Goal: Register for event/course

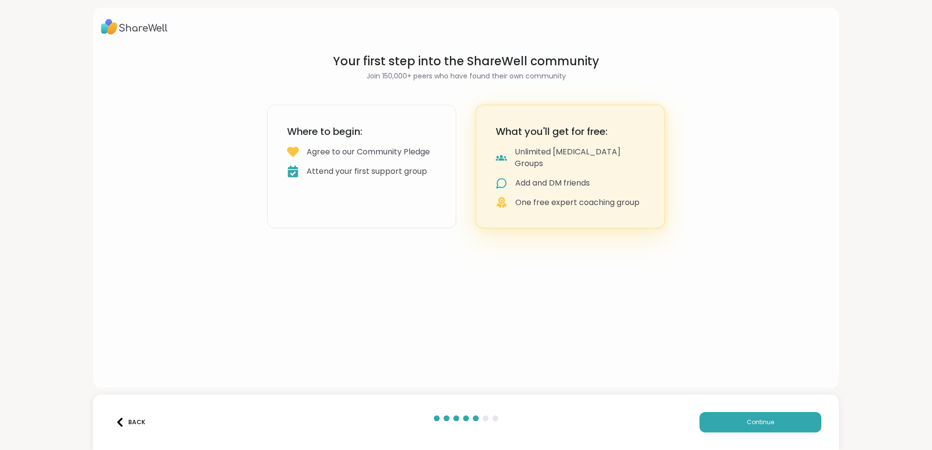
click at [349, 158] on div "Agree to our Community Pledge" at bounding box center [368, 152] width 123 height 12
click at [760, 420] on span "Continue" at bounding box center [760, 422] width 27 height 9
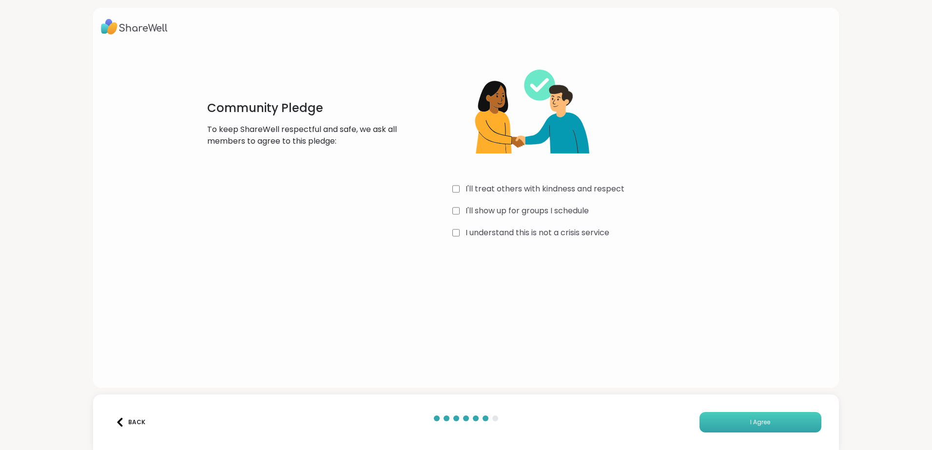
click at [766, 423] on button "I Agree" at bounding box center [760, 422] width 122 height 20
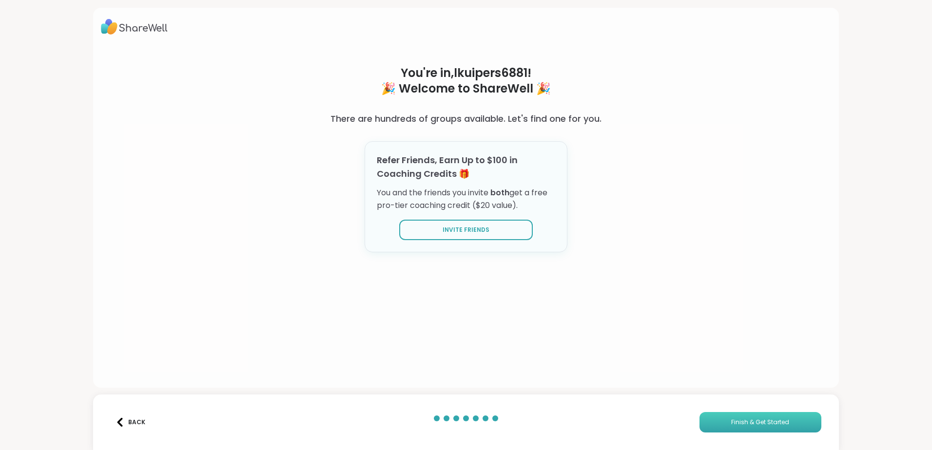
click at [753, 424] on span "Finish & Get Started" at bounding box center [760, 422] width 58 height 9
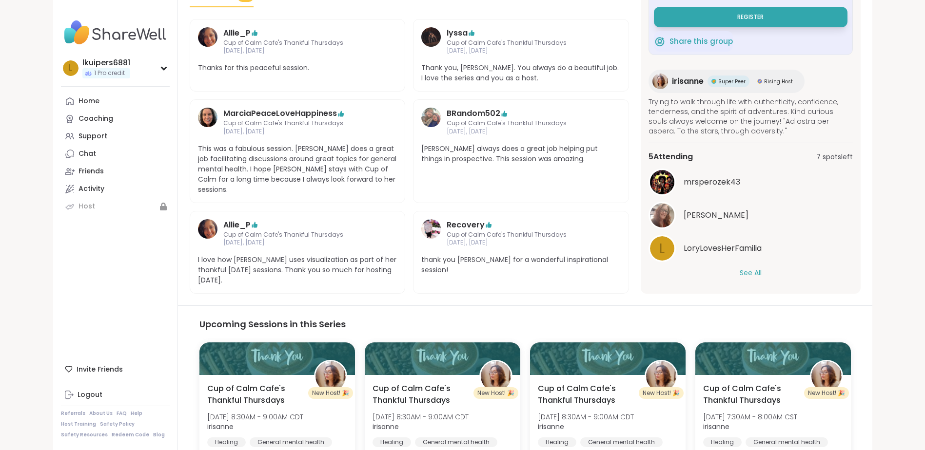
scroll to position [332, 0]
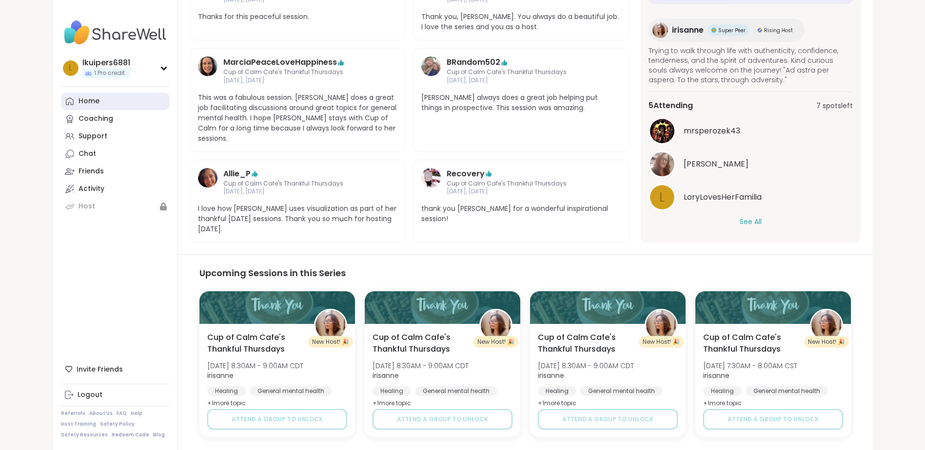
click at [78, 101] on div "Home" at bounding box center [88, 102] width 21 height 10
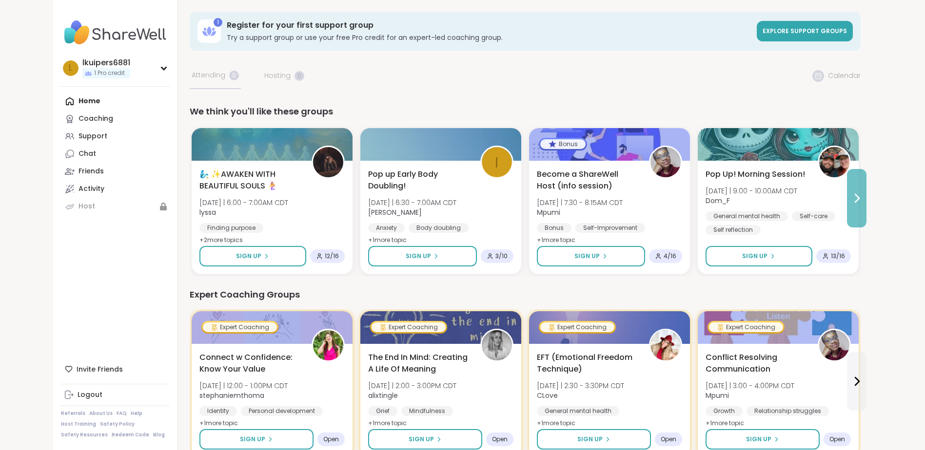
click at [853, 199] on icon at bounding box center [857, 199] width 12 height 12
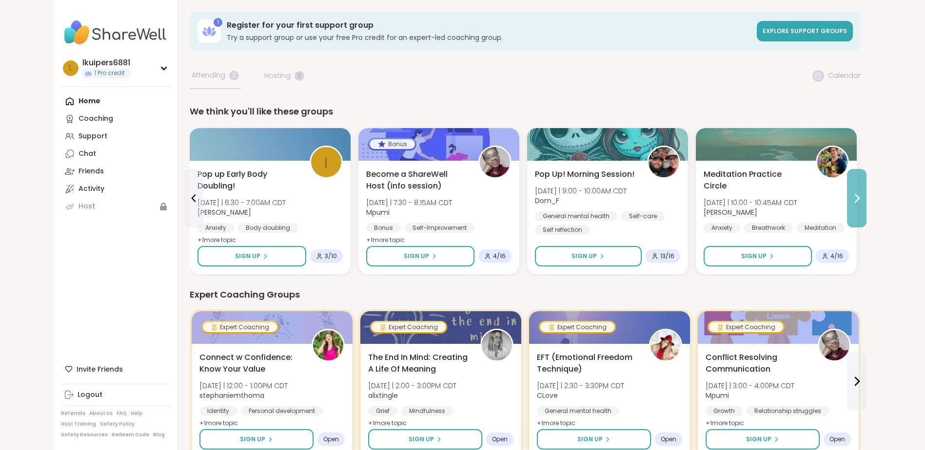
click at [860, 204] on button at bounding box center [856, 198] width 19 height 58
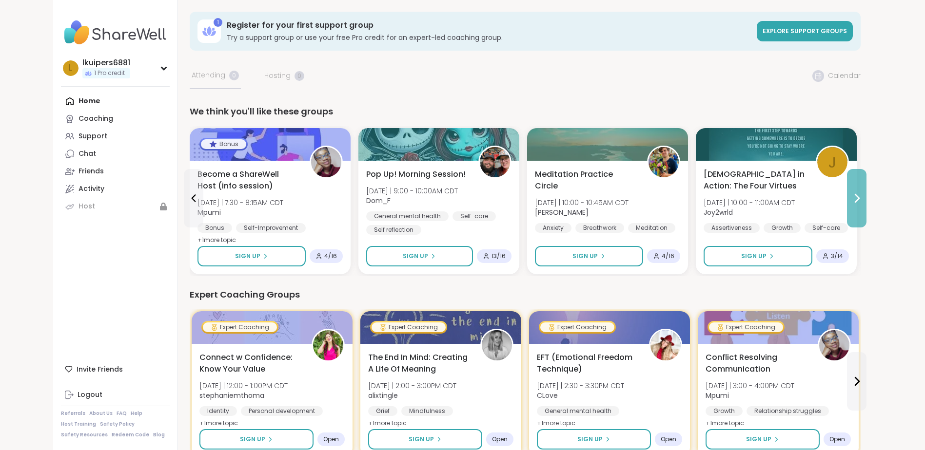
click at [860, 204] on button at bounding box center [856, 198] width 19 height 58
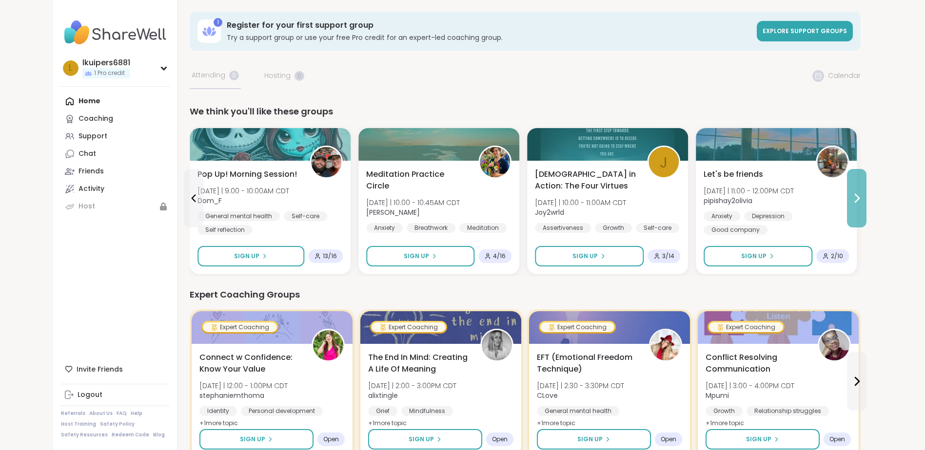
click at [860, 204] on button at bounding box center [856, 198] width 19 height 58
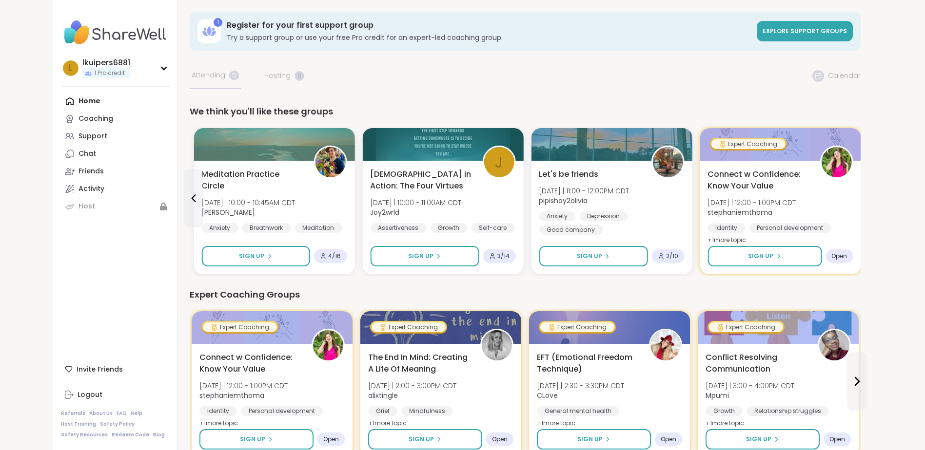
click at [818, 34] on span "Explore support groups" at bounding box center [804, 31] width 84 height 8
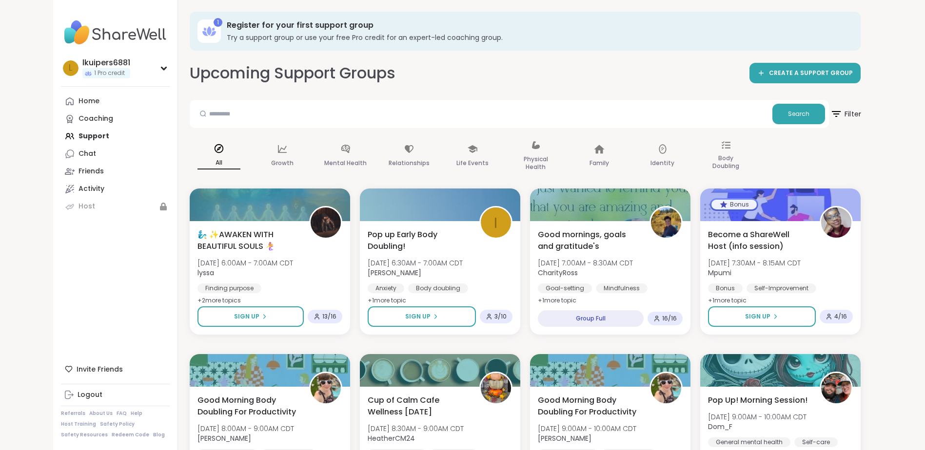
click at [835, 113] on icon at bounding box center [836, 114] width 12 height 12
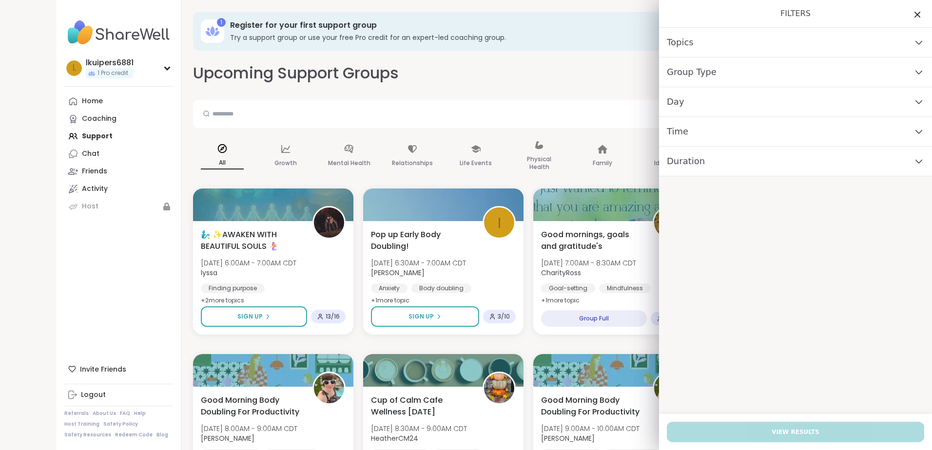
click at [913, 99] on icon at bounding box center [918, 101] width 11 height 7
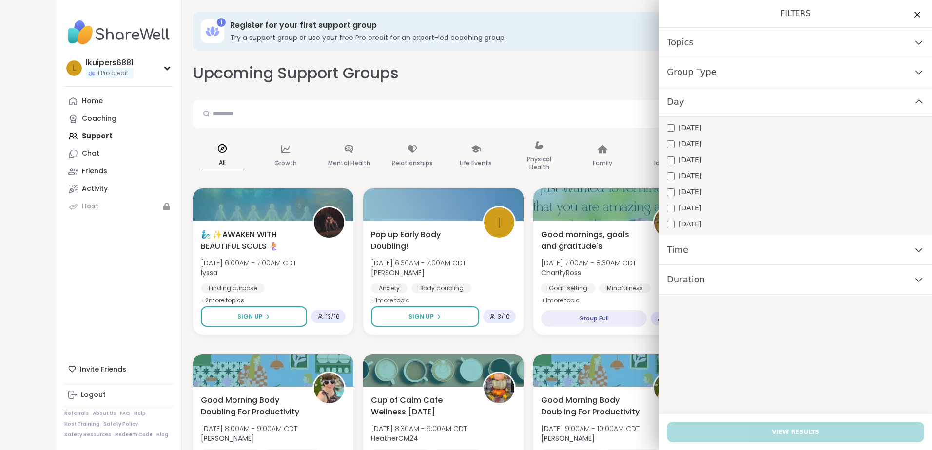
click at [913, 41] on icon at bounding box center [918, 42] width 11 height 7
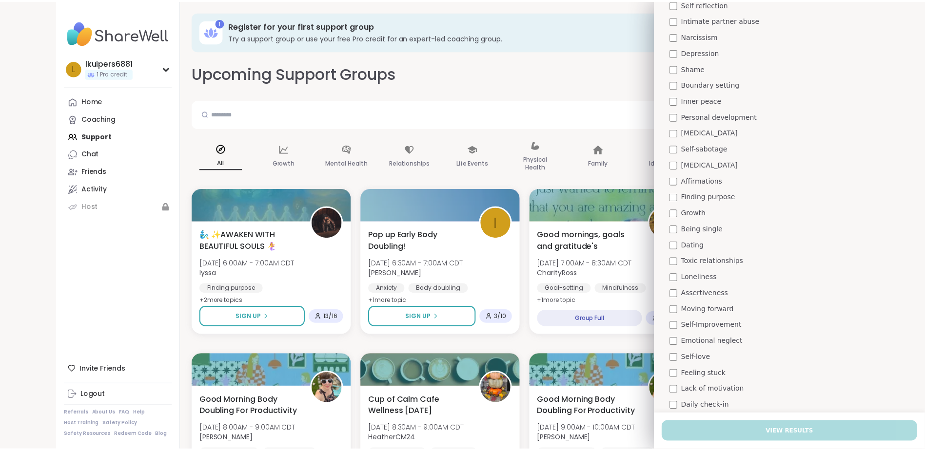
scroll to position [194, 0]
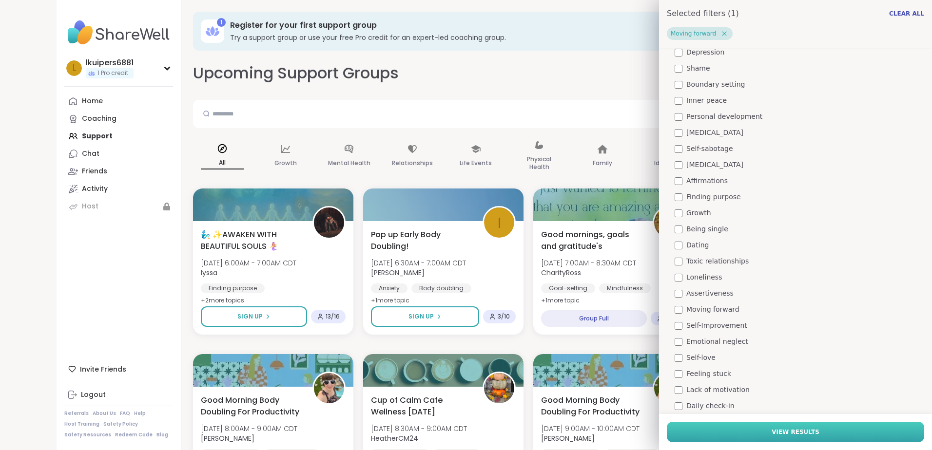
click at [794, 430] on span "View Results" at bounding box center [796, 432] width 48 height 9
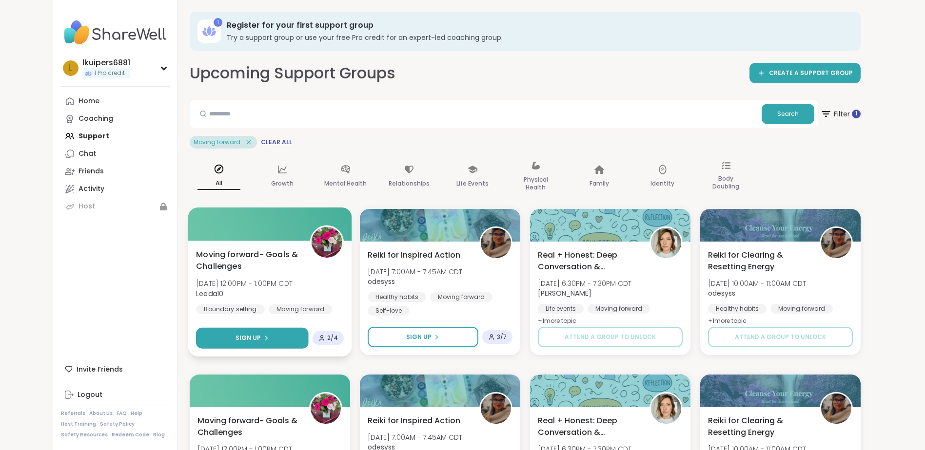
click at [238, 338] on span "Sign Up" at bounding box center [248, 338] width 26 height 9
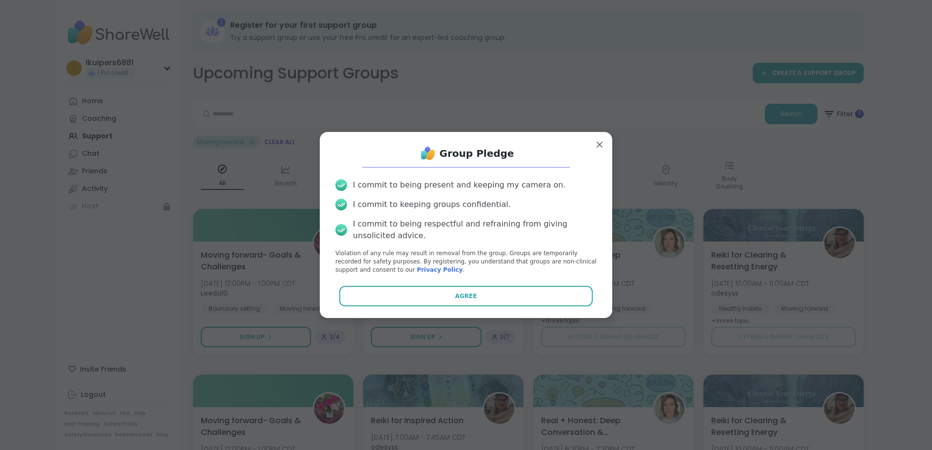
click at [467, 292] on button "Agree" at bounding box center [466, 296] width 254 height 20
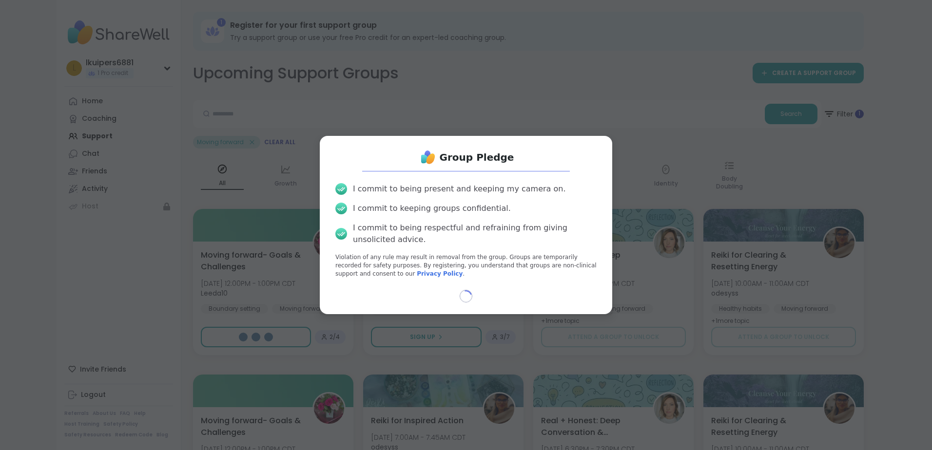
select select "**"
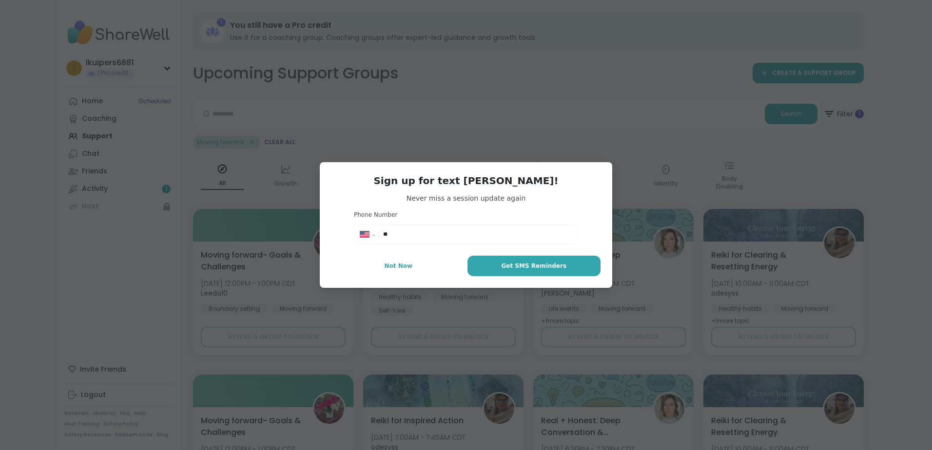
click at [401, 237] on input "**" at bounding box center [477, 235] width 189 height 10
type input "**********"
click at [575, 264] on button "Get SMS Reminders" at bounding box center [533, 266] width 133 height 20
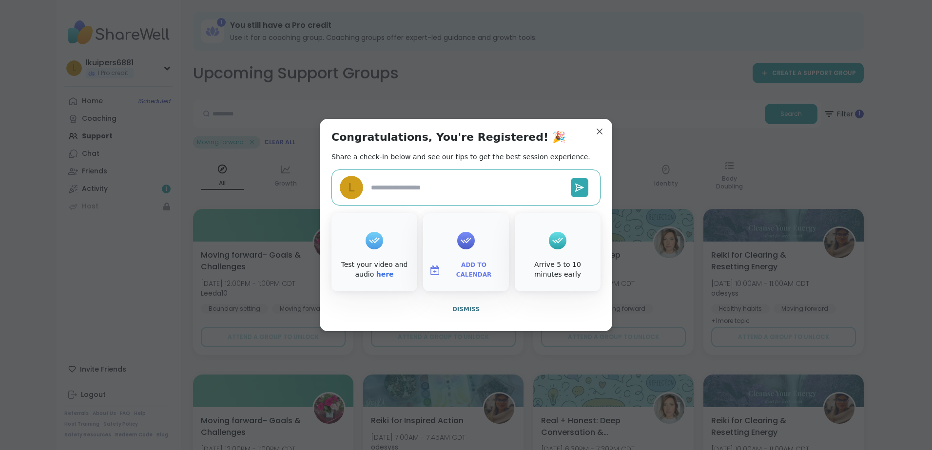
click at [471, 250] on div at bounding box center [466, 240] width 18 height 39
click at [465, 270] on span "Add to Calendar" at bounding box center [474, 270] width 58 height 19
click at [473, 183] on button "Google Calendar" at bounding box center [466, 182] width 74 height 21
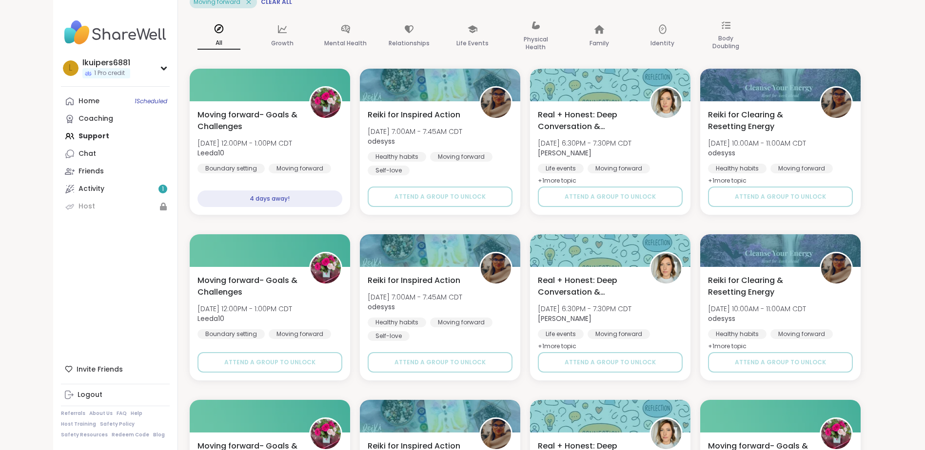
scroll to position [0, 0]
